Goal: Task Accomplishment & Management: Manage account settings

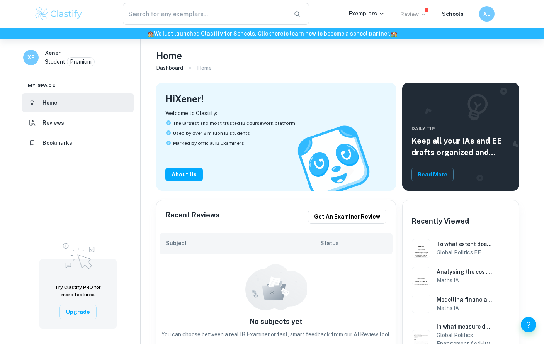
click at [423, 11] on icon at bounding box center [423, 14] width 6 height 6
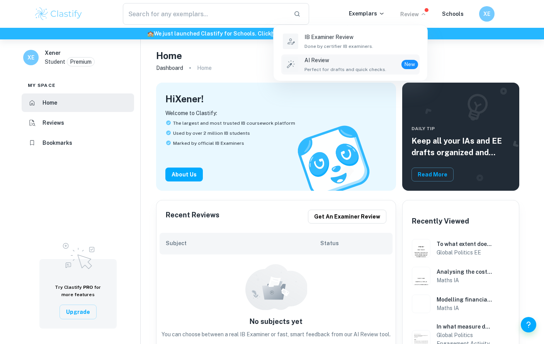
click at [369, 72] on span "Perfect for drafts and quick checks." at bounding box center [346, 69] width 82 height 7
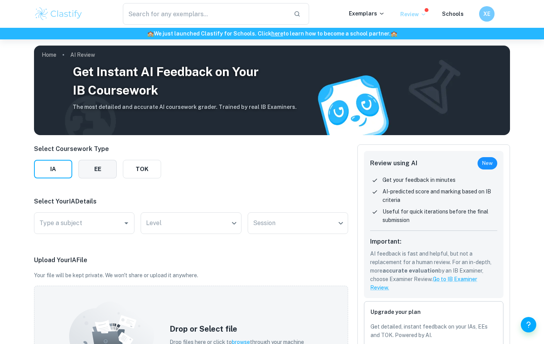
click at [103, 171] on button "EE" at bounding box center [97, 169] width 38 height 19
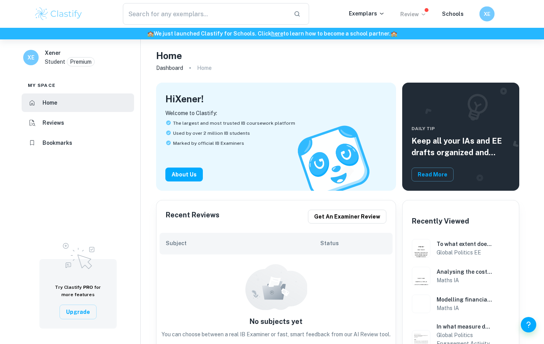
click at [491, 16] on h6 "XE" at bounding box center [487, 14] width 9 height 9
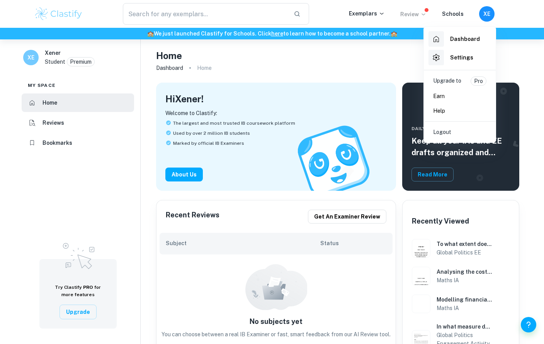
click at [479, 60] on li "Settings" at bounding box center [460, 57] width 66 height 19
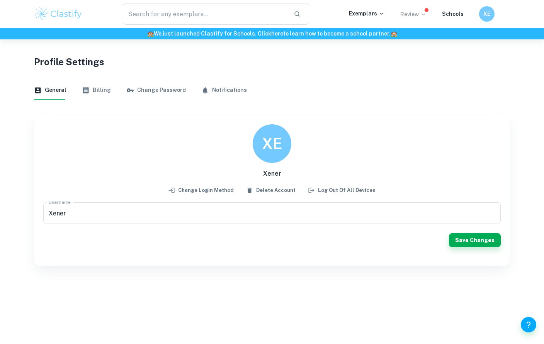
click at [100, 92] on button "Billing" at bounding box center [96, 90] width 29 height 19
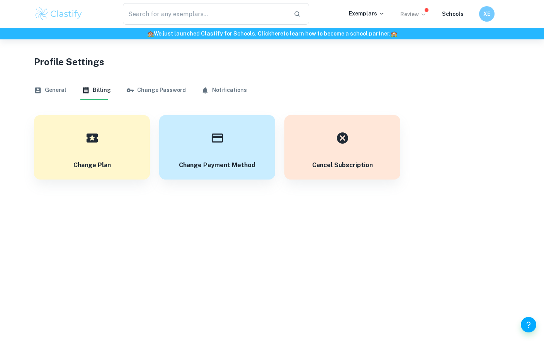
click at [134, 86] on button "Change Password" at bounding box center [156, 90] width 60 height 19
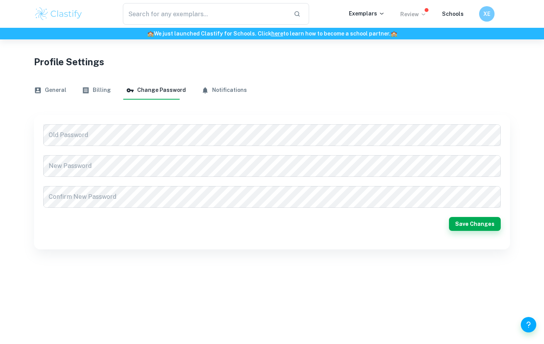
click at [203, 91] on icon "button" at bounding box center [205, 90] width 5 height 6
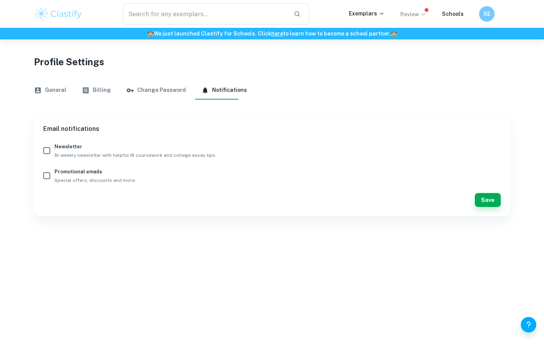
click at [99, 89] on button "Billing" at bounding box center [96, 90] width 29 height 19
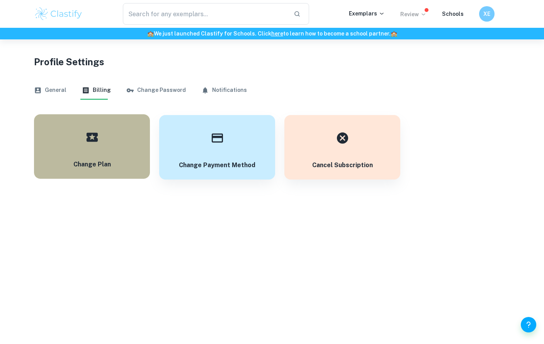
click at [83, 130] on div "button" at bounding box center [91, 137] width 27 height 27
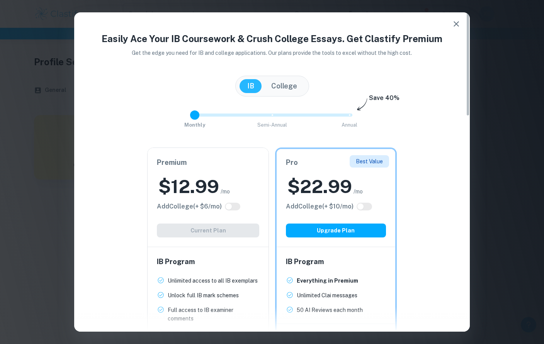
click at [182, 172] on div "Premium $ 12.99 /mo Add College (+ $ 6 /mo) Current Plan" at bounding box center [208, 197] width 121 height 99
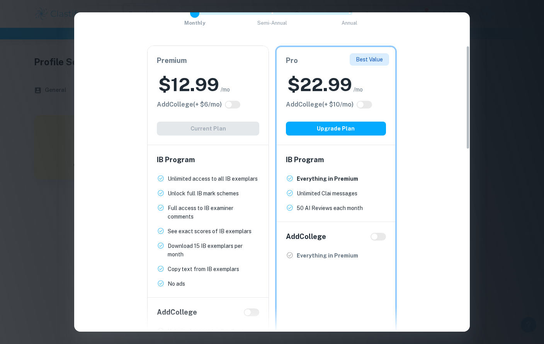
scroll to position [105, 0]
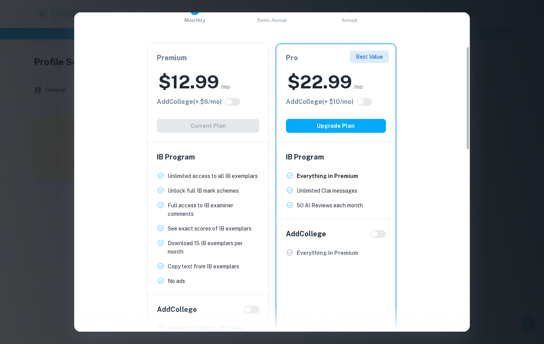
click at [482, 57] on div "Easily Ace Your IB Coursework & Crush College Essays. Get Clastify Premium Get …" at bounding box center [272, 172] width 544 height 344
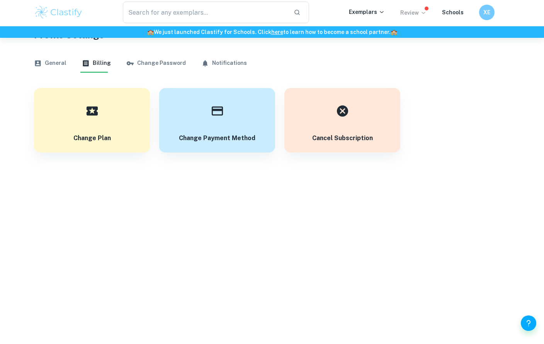
scroll to position [0, 0]
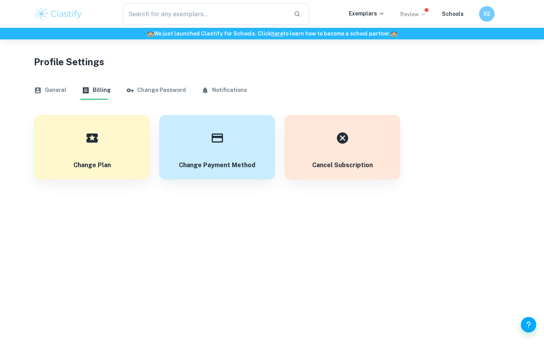
click at [52, 16] on img at bounding box center [58, 13] width 49 height 15
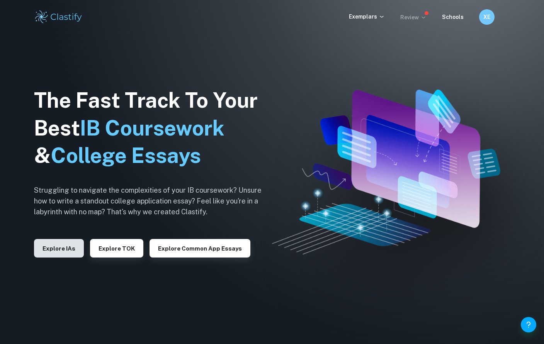
click at [55, 258] on button "Explore IAs" at bounding box center [59, 248] width 50 height 19
click at [95, 257] on button "Explore TOK" at bounding box center [116, 248] width 53 height 19
